Goal: Book appointment/travel/reservation

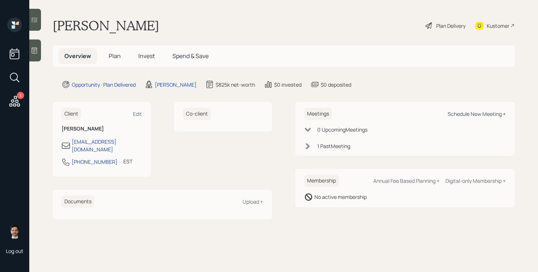
click at [497, 115] on div "Schedule New Meeting +" at bounding box center [477, 114] width 58 height 7
select select "ef6b64e1-8f62-4a74-b865-a7df4b35b836"
